Goal: Task Accomplishment & Management: Manage account settings

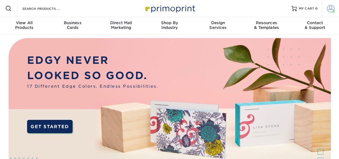
click at [328, 7] on span at bounding box center [329, 8] width 7 height 7
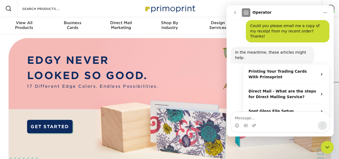
scroll to position [81, 0]
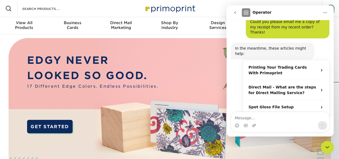
click at [328, 151] on div "Close Intercom Messenger" at bounding box center [326, 146] width 13 height 13
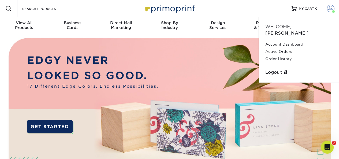
click at [330, 7] on span at bounding box center [329, 8] width 7 height 7
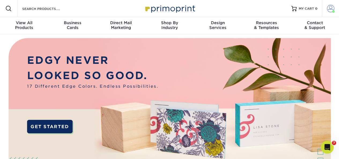
click at [330, 7] on span at bounding box center [329, 8] width 7 height 7
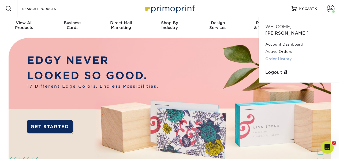
click at [287, 55] on link "Order History" at bounding box center [298, 58] width 67 height 7
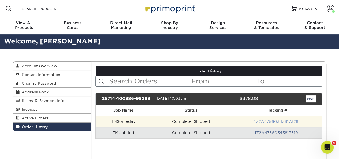
click at [271, 119] on link "1Z2A47560343817328" at bounding box center [276, 121] width 44 height 4
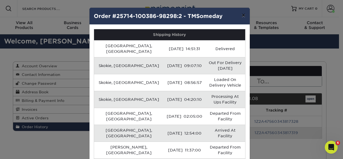
click at [241, 17] on button "×" at bounding box center [243, 15] width 12 height 15
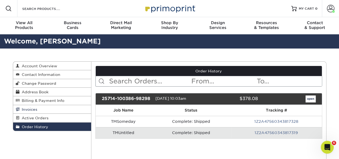
click at [33, 108] on span "Invoices" at bounding box center [29, 109] width 18 height 4
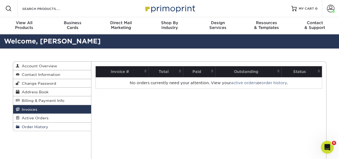
click at [33, 125] on span "Order History" at bounding box center [34, 126] width 29 height 4
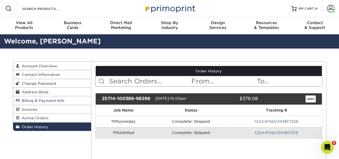
click at [37, 101] on span "Billing & Payment Info" at bounding box center [42, 100] width 45 height 4
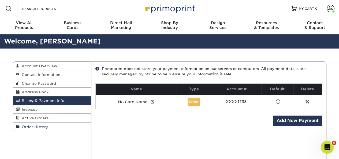
click at [37, 124] on span "Order History" at bounding box center [34, 126] width 29 height 4
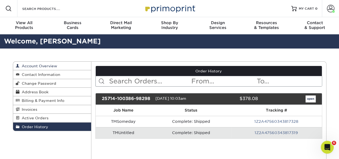
click at [40, 65] on span "Account Overview" at bounding box center [38, 66] width 37 height 4
